Goal: Information Seeking & Learning: Learn about a topic

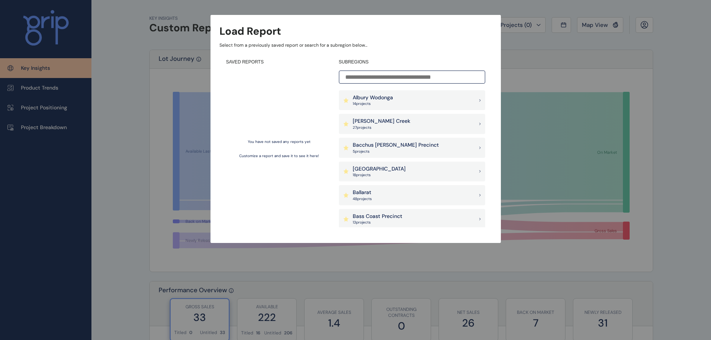
click at [664, 57] on div "Load Report Select from a previously saved report or search for a subregion bel…" at bounding box center [355, 114] width 711 height 228
click at [665, 62] on div "Load Report Select from a previously saved report or search for a subregion bel…" at bounding box center [355, 114] width 711 height 228
click at [46, 107] on div "Load Report Select from a previously saved report or search for a subregion bel…" at bounding box center [355, 114] width 711 height 228
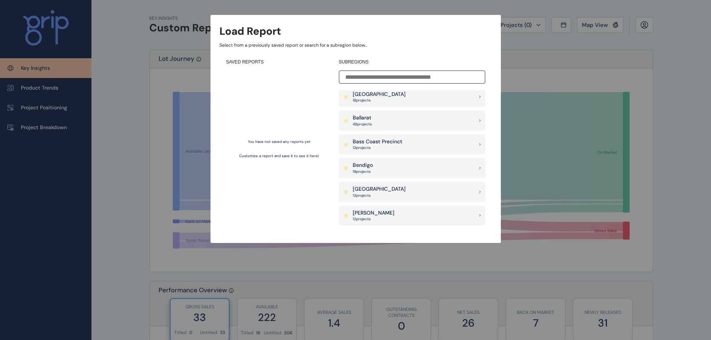
scroll to position [112, 0]
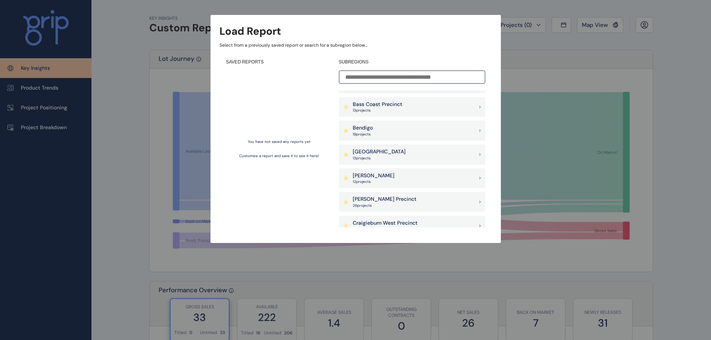
click at [373, 196] on p "[PERSON_NAME] Precinct" at bounding box center [384, 198] width 64 height 7
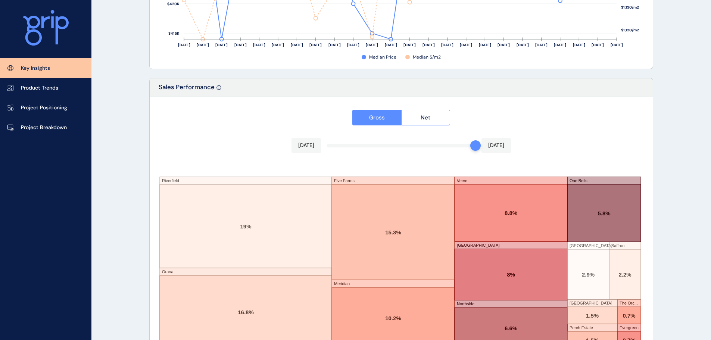
scroll to position [1231, 0]
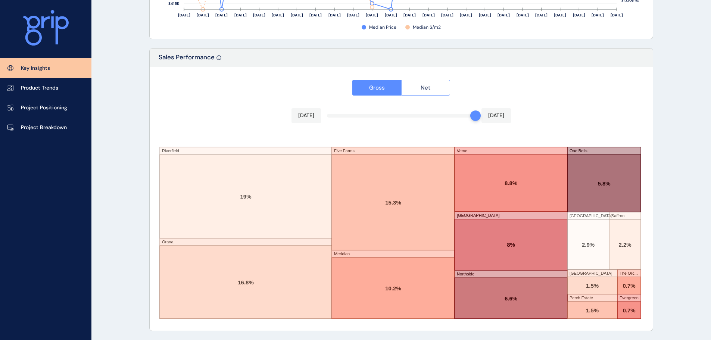
click at [423, 88] on span "Net" at bounding box center [425, 87] width 10 height 7
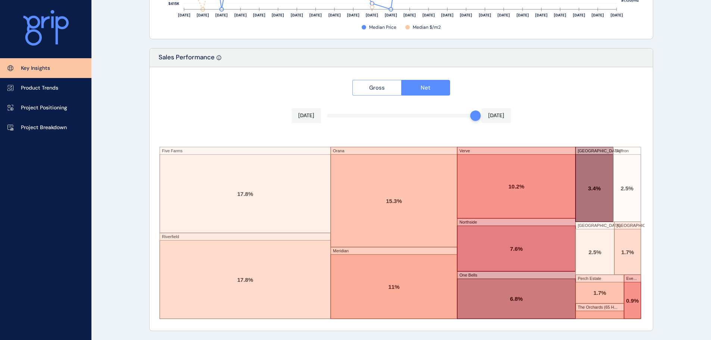
click at [373, 88] on span "Gross" at bounding box center [377, 87] width 16 height 7
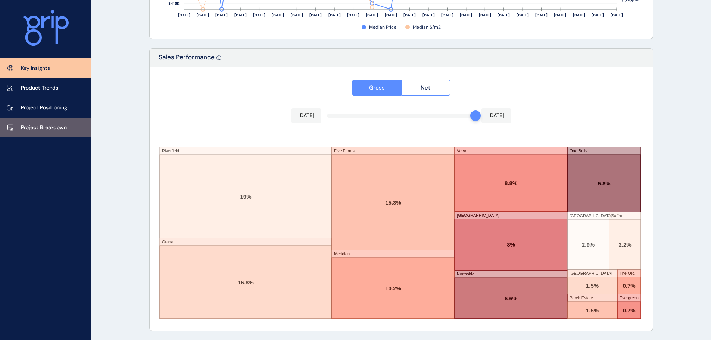
click at [46, 127] on p "Project Breakdown" at bounding box center [44, 127] width 46 height 7
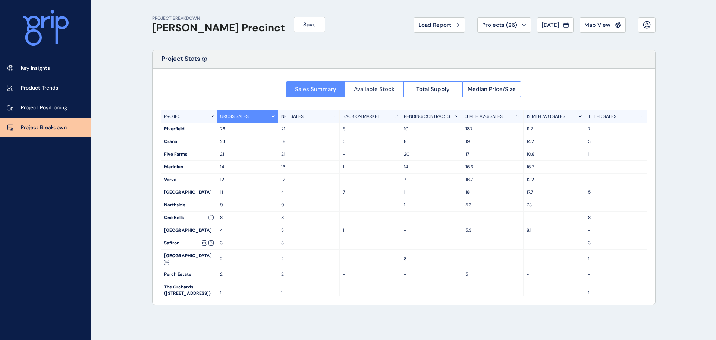
click at [369, 88] on span "Available Stock" at bounding box center [374, 88] width 41 height 7
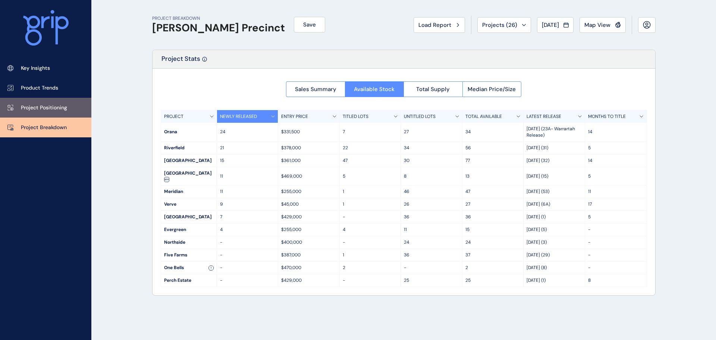
click at [47, 108] on p "Project Positioning" at bounding box center [44, 107] width 46 height 7
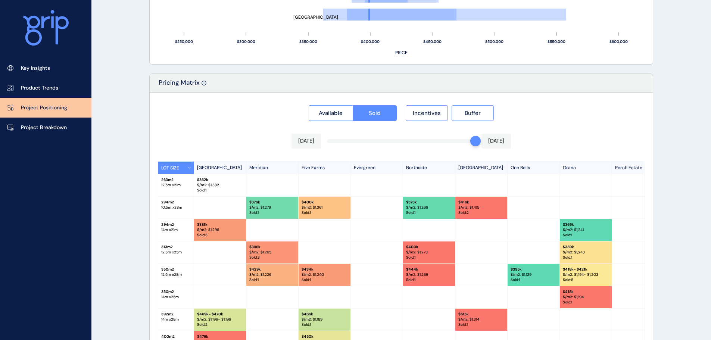
scroll to position [671, 0]
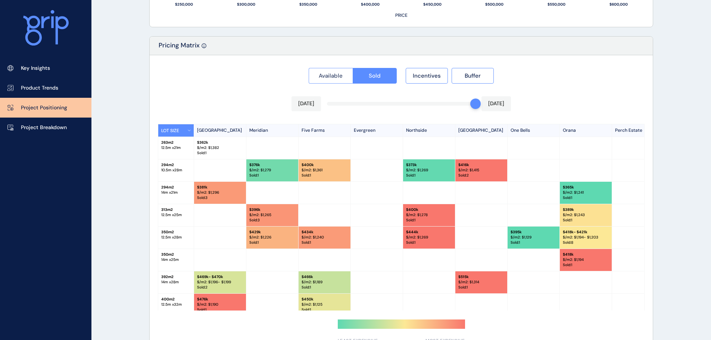
click at [331, 78] on span "Available" at bounding box center [331, 75] width 24 height 7
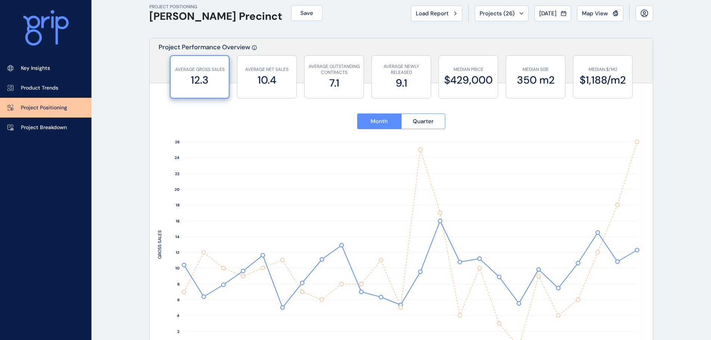
scroll to position [0, 0]
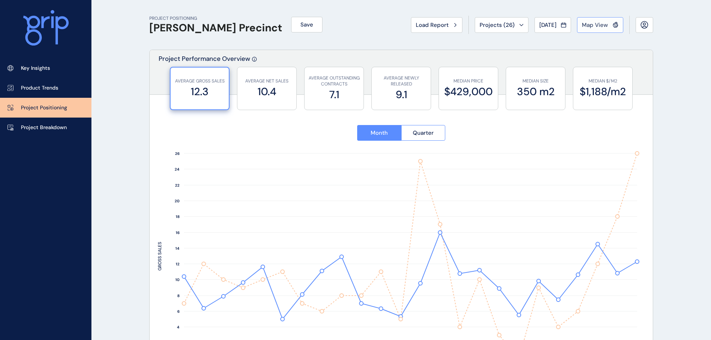
click at [590, 22] on span "Map View" at bounding box center [594, 24] width 26 height 7
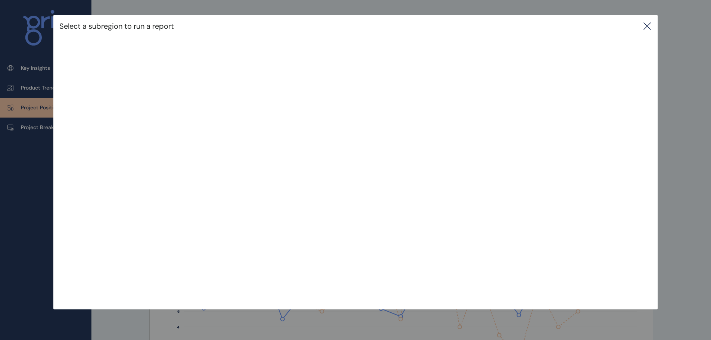
click at [646, 27] on icon at bounding box center [646, 26] width 9 height 9
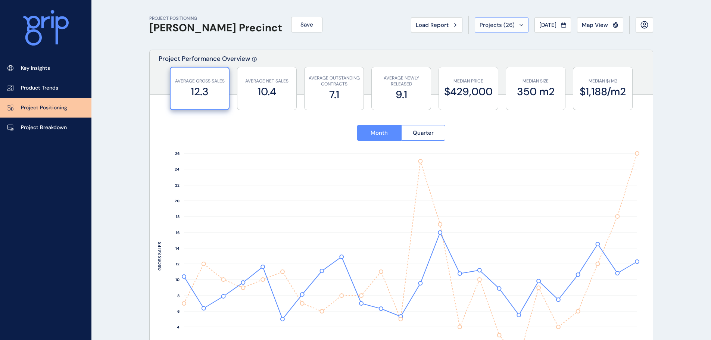
click at [519, 25] on icon at bounding box center [521, 25] width 4 height 2
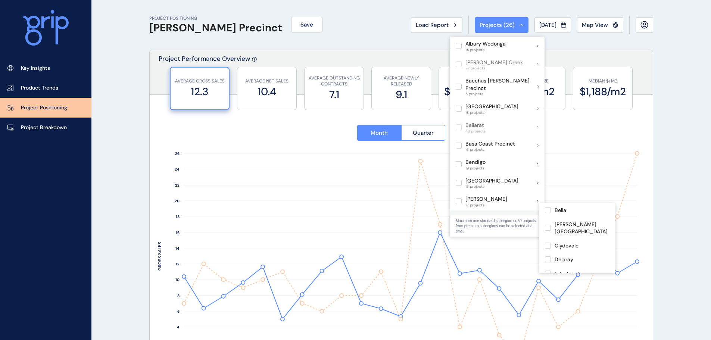
click at [457, 217] on label at bounding box center [458, 220] width 6 height 6
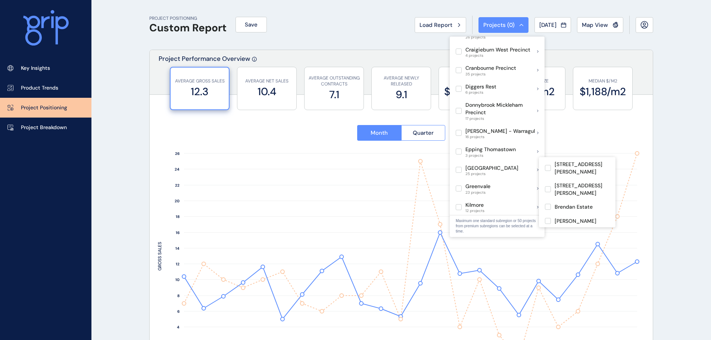
scroll to position [224, 0]
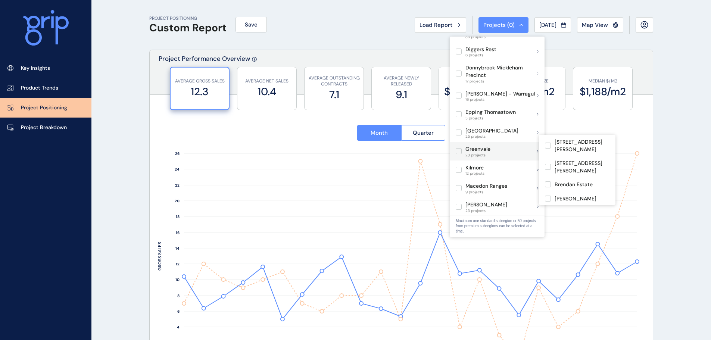
click at [459, 148] on label at bounding box center [458, 151] width 6 height 6
type input "**********"
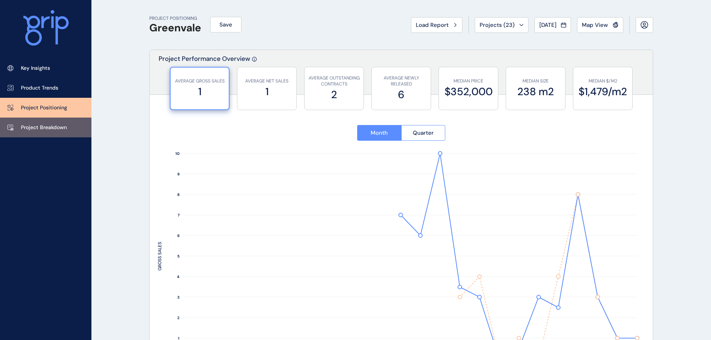
click at [45, 126] on p "Project Breakdown" at bounding box center [44, 127] width 46 height 7
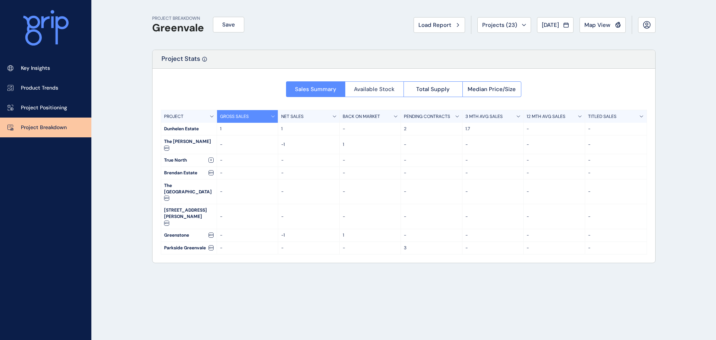
click at [374, 89] on span "Available Stock" at bounding box center [374, 88] width 41 height 7
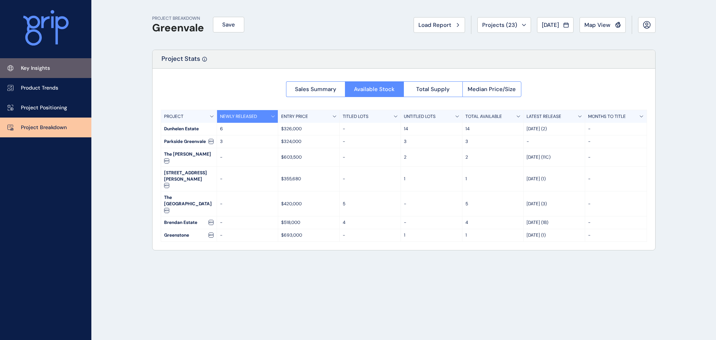
click at [33, 69] on p "Key Insights" at bounding box center [35, 68] width 29 height 7
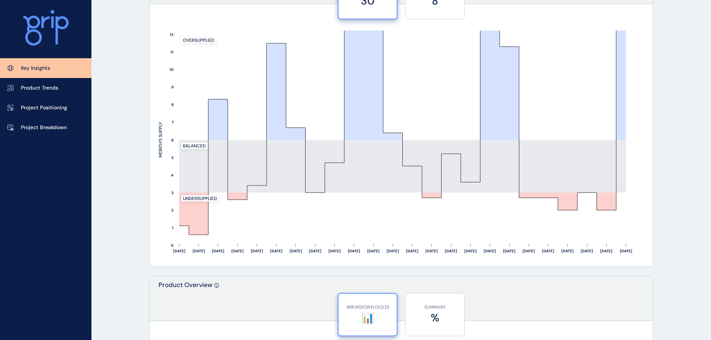
scroll to position [634, 0]
